Goal: Transaction & Acquisition: Purchase product/service

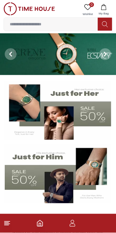
click at [75, 224] on icon "button" at bounding box center [72, 223] width 7 height 7
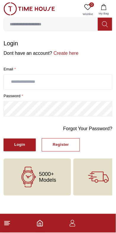
click at [84, 82] on input "text" at bounding box center [58, 82] width 108 height 15
type input "**********"
click at [19, 142] on div "Login" at bounding box center [19, 145] width 11 height 7
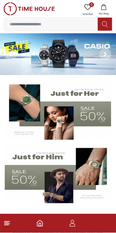
click at [106, 10] on button "My Bag" at bounding box center [103, 9] width 17 height 15
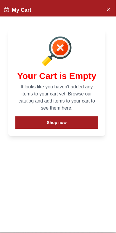
click at [75, 122] on button "Shop now" at bounding box center [56, 123] width 83 height 12
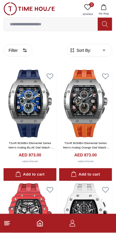
click at [9, 226] on icon at bounding box center [7, 223] width 7 height 7
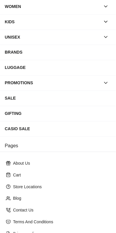
scroll to position [83, 0]
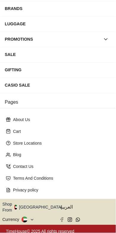
click at [42, 202] on button "Shop From [GEOGRAPHIC_DATA]" at bounding box center [34, 208] width 64 height 12
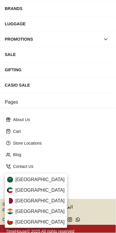
click at [49, 178] on div "[GEOGRAPHIC_DATA]" at bounding box center [36, 180] width 62 height 11
